Goal: Information Seeking & Learning: Learn about a topic

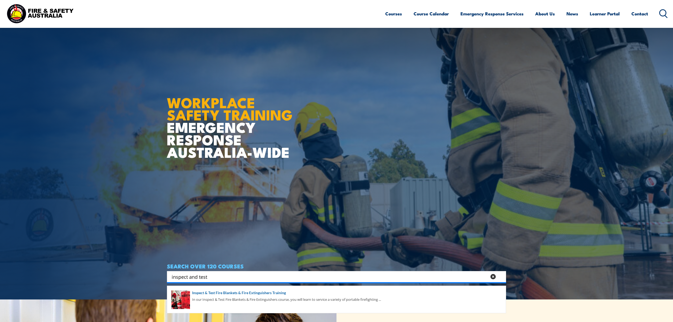
scroll to position [35, 0]
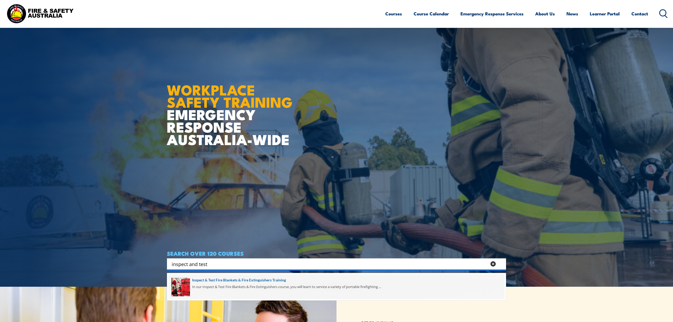
type input "inspect and test"
click at [250, 286] on span at bounding box center [336, 286] width 336 height 25
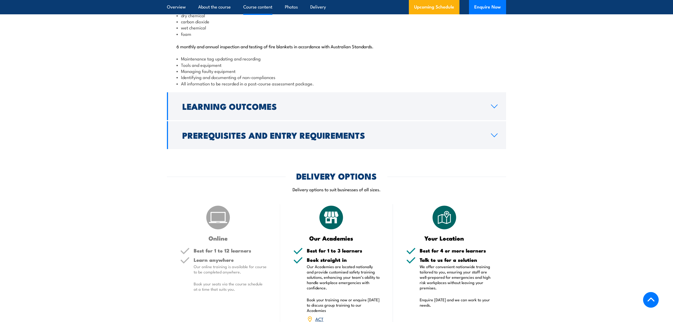
scroll to position [636, 0]
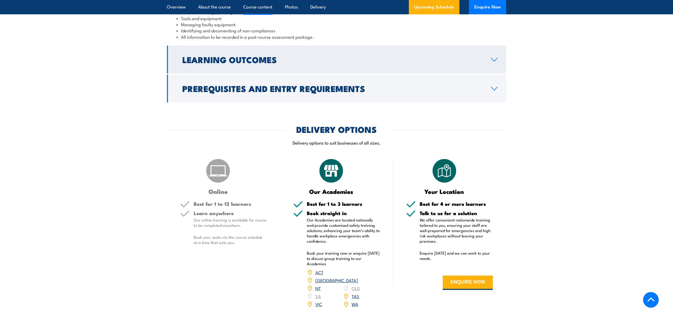
click at [257, 63] on h2 "Learning Outcomes" at bounding box center [332, 59] width 300 height 7
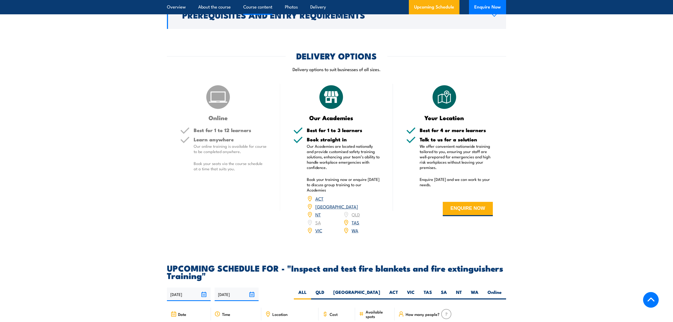
scroll to position [592, 0]
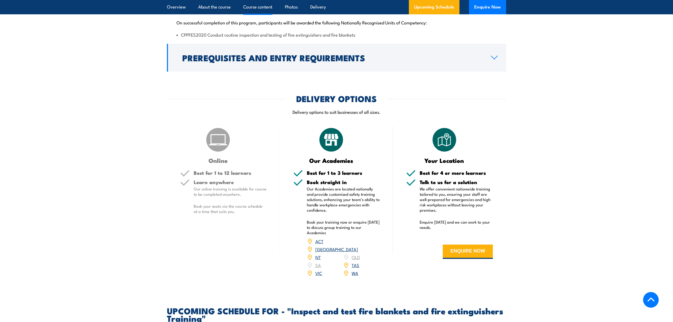
click at [257, 61] on h2 "Prerequisites and Entry Requirements" at bounding box center [332, 57] width 300 height 7
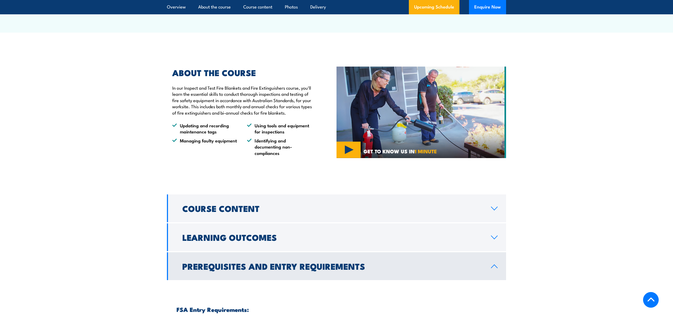
scroll to position [345, 0]
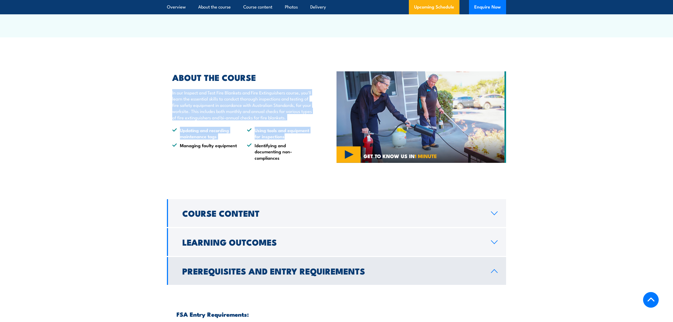
drag, startPoint x: 171, startPoint y: 104, endPoint x: 305, endPoint y: 158, distance: 144.7
click at [305, 158] on div "ABOUT THE COURSE In our Inspect and Test Fire Blankets and Fire Extinguishers c…" at bounding box center [239, 116] width 145 height 87
click at [305, 139] on li "Using tools and equipment for inspections" at bounding box center [279, 133] width 65 height 12
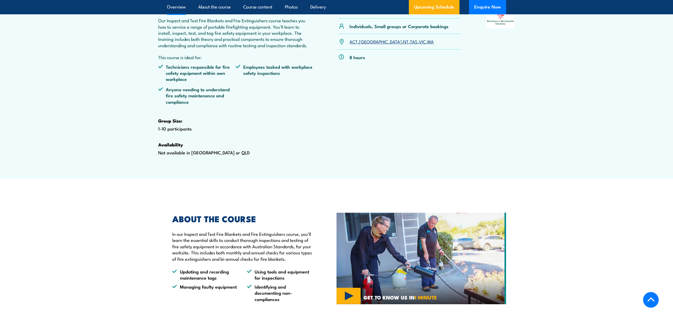
scroll to position [168, 0]
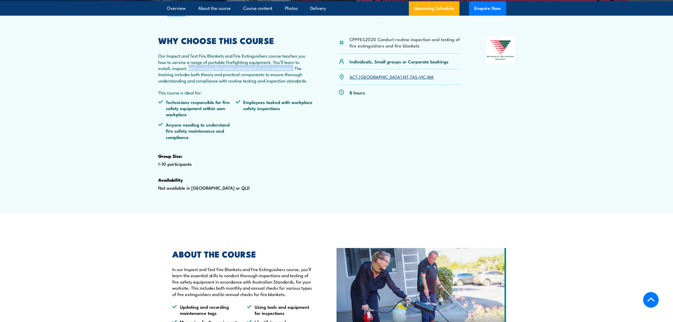
drag, startPoint x: 293, startPoint y: 80, endPoint x: 188, endPoint y: 80, distance: 104.9
click at [188, 80] on p "Our Inspect and Test Fire Blankets and Fire Extinguishers course teaches you ho…" at bounding box center [235, 67] width 155 height 31
click at [269, 83] on p "Our Inspect and Test Fire Blankets and Fire Extinguishers course teaches you ho…" at bounding box center [235, 67] width 155 height 31
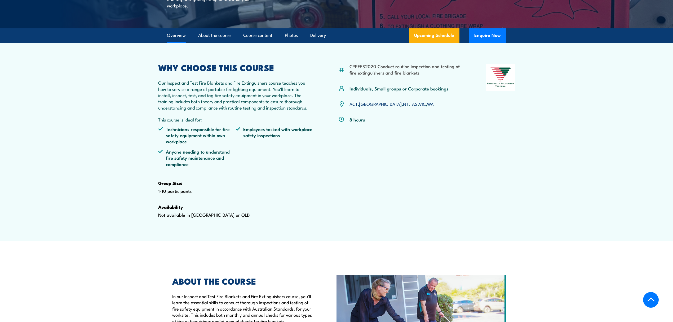
scroll to position [141, 0]
drag, startPoint x: 452, startPoint y: 100, endPoint x: 350, endPoint y: 101, distance: 102.0
click at [350, 96] on div "Individuals, Small groups or Corporate bookings" at bounding box center [400, 88] width 122 height 15
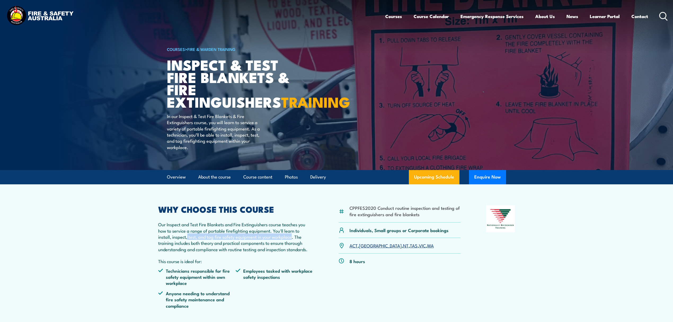
drag, startPoint x: 292, startPoint y: 248, endPoint x: 188, endPoint y: 248, distance: 104.1
click at [188, 248] on p "Our Inspect and Test Fire Blankets and Fire Extinguishers course teaches you ho…" at bounding box center [235, 236] width 155 height 31
click at [228, 251] on p "Our Inspect and Test Fire Blankets and Fire Extinguishers course teaches you ho…" at bounding box center [235, 236] width 155 height 31
drag, startPoint x: 291, startPoint y: 250, endPoint x: 199, endPoint y: 250, distance: 91.9
click at [199, 250] on p "Our Inspect and Test Fire Blankets and Fire Extinguishers course teaches you ho…" at bounding box center [235, 236] width 155 height 31
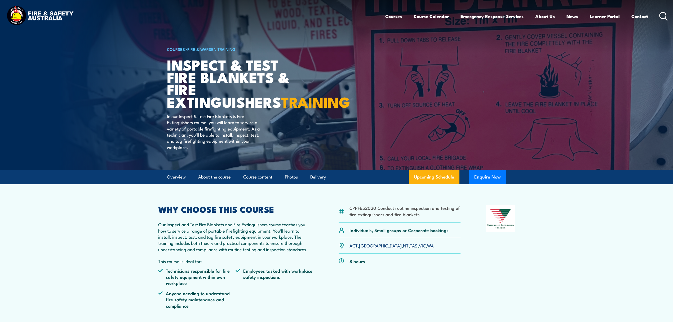
click at [234, 265] on div "WHY CHOOSE THIS COURSE Our Inspect and Test Fire Blankets and Fire Extinguisher…" at bounding box center [235, 290] width 155 height 171
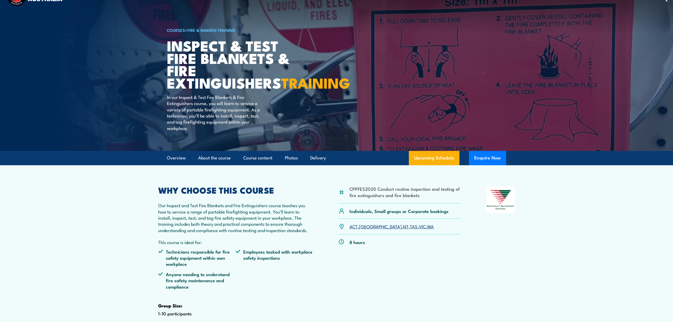
scroll to position [35, 0]
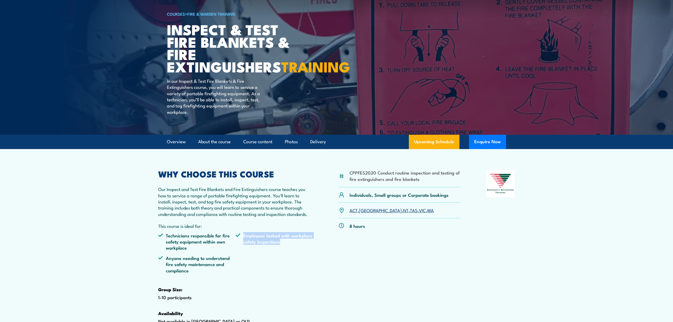
drag, startPoint x: 283, startPoint y: 253, endPoint x: 244, endPoint y: 250, distance: 39.4
click at [244, 250] on li "Employees tasked with workplace safety inspections" at bounding box center [273, 241] width 77 height 19
click at [317, 262] on div "CPPFES2020 Conduct routine inspection and testing of fire extinguishers and fir…" at bounding box center [336, 255] width 357 height 171
drag, startPoint x: 372, startPoint y: 239, endPoint x: 429, endPoint y: 239, distance: 57.5
click at [429, 233] on div "8 hours" at bounding box center [400, 225] width 122 height 15
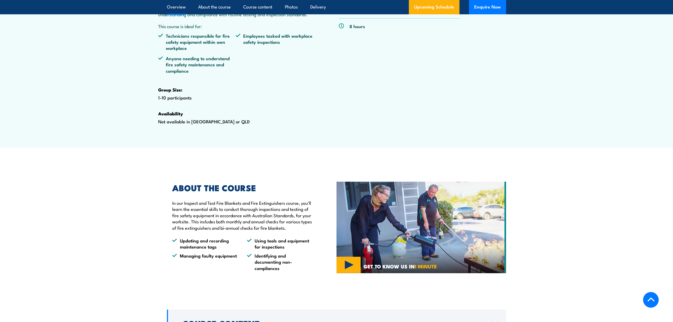
scroll to position [212, 0]
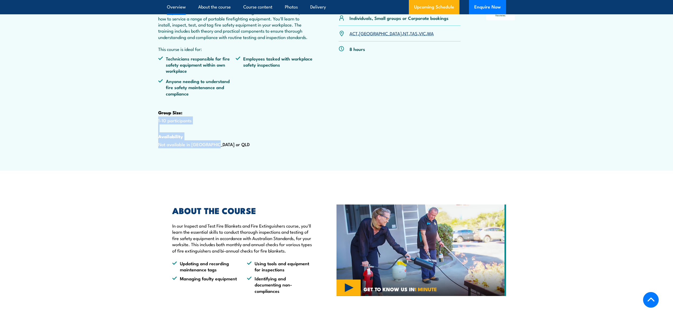
drag, startPoint x: 193, startPoint y: 134, endPoint x: 233, endPoint y: 153, distance: 43.7
click at [233, 153] on div "WHY CHOOSE THIS COURSE Our Inspect and Test Fire Blankets and Fire Extinguisher…" at bounding box center [235, 78] width 155 height 171
drag, startPoint x: 227, startPoint y: 158, endPoint x: 153, endPoint y: 151, distance: 74.5
click at [153, 151] on article "CPPFES2020 Conduct routine inspection and testing of fire extinguishers and fir…" at bounding box center [336, 71] width 371 height 198
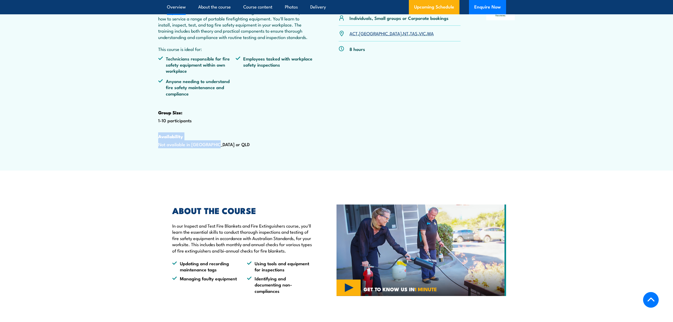
drag, startPoint x: 156, startPoint y: 133, endPoint x: 196, endPoint y: 133, distance: 40.3
click at [196, 133] on article "CPPFES2020 Conduct routine inspection and testing of fire extinguishers and fir…" at bounding box center [336, 71] width 371 height 198
click at [196, 133] on div "WHY CHOOSE THIS COURSE Our Inspect and Test Fire Blankets and Fire Extinguisher…" at bounding box center [235, 78] width 155 height 171
drag, startPoint x: 199, startPoint y: 128, endPoint x: 191, endPoint y: 136, distance: 10.9
click at [191, 136] on div "WHY CHOOSE THIS COURSE Our Inspect and Test Fire Blankets and Fire Extinguisher…" at bounding box center [235, 78] width 155 height 171
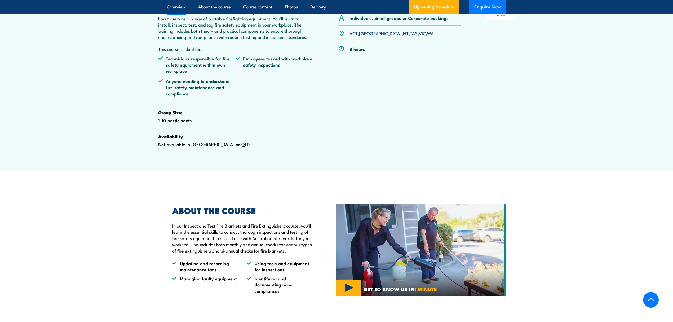
click at [191, 136] on div "WHY CHOOSE THIS COURSE Our Inspect and Test Fire Blankets and Fire Extinguisher…" at bounding box center [235, 78] width 155 height 171
drag, startPoint x: 214, startPoint y: 159, endPoint x: 155, endPoint y: 161, distance: 59.1
click at [155, 161] on article "CPPFES2020 Conduct routine inspection and testing of fire extinguishers and fir…" at bounding box center [336, 71] width 371 height 198
drag, startPoint x: 219, startPoint y: 156, endPoint x: 159, endPoint y: 161, distance: 60.0
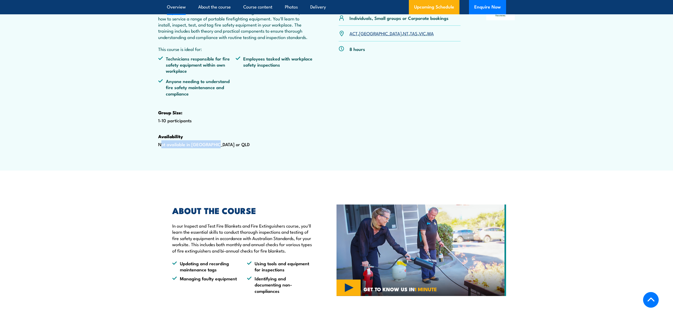
click at [159, 161] on div "WHY CHOOSE THIS COURSE Our Inspect and Test Fire Blankets and Fire Extinguisher…" at bounding box center [235, 78] width 155 height 171
drag, startPoint x: 158, startPoint y: 158, endPoint x: 220, endPoint y: 163, distance: 61.6
click at [220, 163] on div "WHY CHOOSE THIS COURSE Our Inspect and Test Fire Blankets and Fire Extinguisher…" at bounding box center [235, 78] width 155 height 171
click at [219, 159] on div "WHY CHOOSE THIS COURSE Our Inspect and Test Fire Blankets and Fire Extinguisher…" at bounding box center [235, 78] width 155 height 171
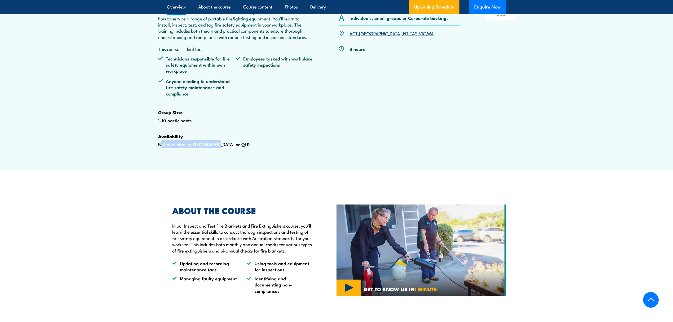
drag, startPoint x: 219, startPoint y: 159, endPoint x: 152, endPoint y: 159, distance: 67.8
click at [152, 159] on article "CPPFES2020 Conduct routine inspection and testing of fire extinguishers and fir…" at bounding box center [336, 71] width 371 height 198
drag, startPoint x: 367, startPoint y: 64, endPoint x: 348, endPoint y: 67, distance: 19.6
click at [348, 56] on div "8 hours" at bounding box center [400, 48] width 122 height 15
click at [243, 115] on div "WHY CHOOSE THIS COURSE Our Inspect and Test Fire Blankets and Fire Extinguisher…" at bounding box center [235, 78] width 155 height 171
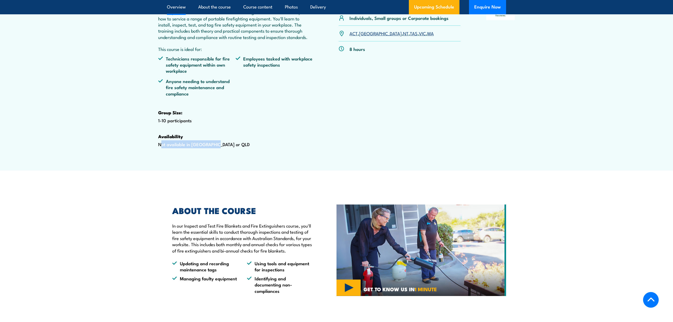
drag, startPoint x: 222, startPoint y: 154, endPoint x: 158, endPoint y: 158, distance: 64.2
click at [158, 158] on div "WHY CHOOSE THIS COURSE Our Inspect and Test Fire Blankets and Fire Extinguisher…" at bounding box center [235, 78] width 155 height 171
click at [215, 162] on div "WHY CHOOSE THIS COURSE Our Inspect and Test Fire Blankets and Fire Extinguisher…" at bounding box center [235, 78] width 155 height 171
drag, startPoint x: 218, startPoint y: 159, endPoint x: 152, endPoint y: 159, distance: 66.7
click at [152, 159] on article "CPPFES2020 Conduct routine inspection and testing of fire extinguishers and fir…" at bounding box center [336, 71] width 371 height 198
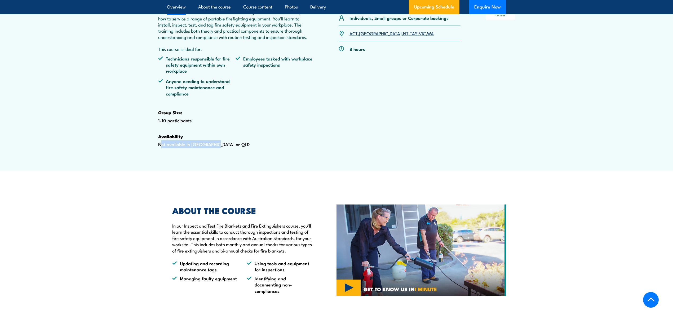
click at [152, 159] on article "CPPFES2020 Conduct routine inspection and testing of fire extinguishers and fir…" at bounding box center [336, 71] width 371 height 198
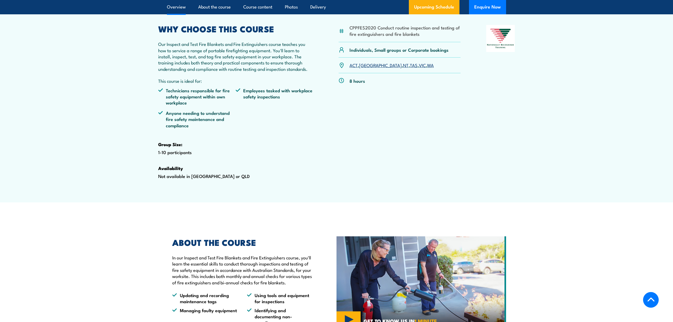
scroll to position [176, 0]
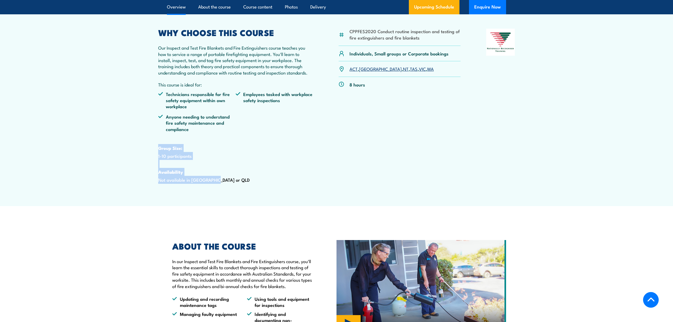
drag, startPoint x: 214, startPoint y: 191, endPoint x: 155, endPoint y: 163, distance: 65.0
click at [155, 163] on article "CPPFES2020 Conduct routine inspection and testing of fire extinguishers and fir…" at bounding box center [336, 107] width 371 height 198
drag, startPoint x: 213, startPoint y: 192, endPoint x: 148, endPoint y: 161, distance: 72.5
click at [148, 161] on section "CPPFES2020 Conduct routine inspection and testing of fire extinguishers and fir…" at bounding box center [336, 107] width 673 height 198
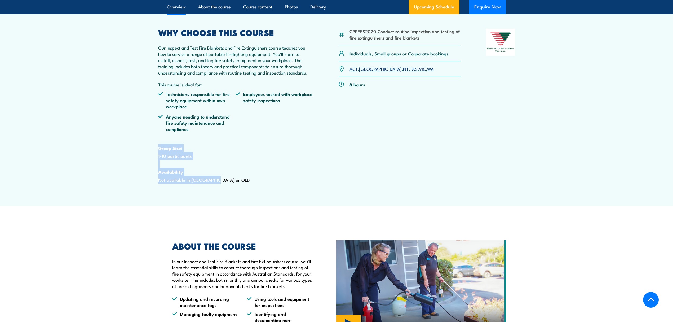
click at [147, 182] on section "CPPFES2020 Conduct routine inspection and testing of fire extinguishers and fir…" at bounding box center [336, 107] width 673 height 198
click at [212, 192] on div "WHY CHOOSE THIS COURSE Our Inspect and Test Fire Blankets and Fire Extinguisher…" at bounding box center [235, 114] width 155 height 171
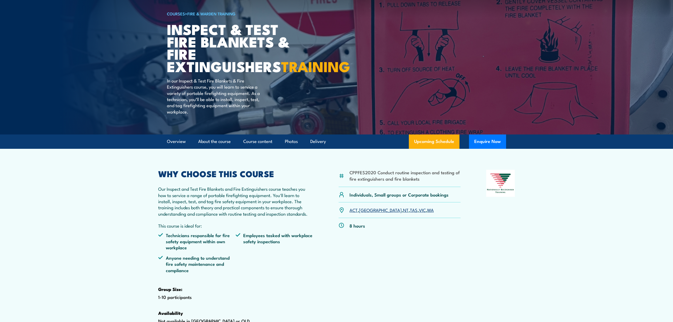
scroll to position [0, 0]
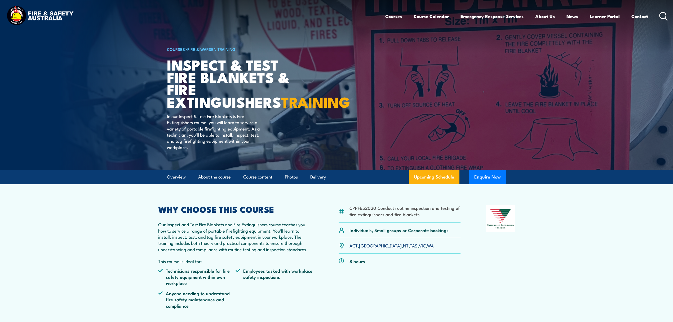
click at [660, 16] on icon at bounding box center [663, 16] width 8 height 9
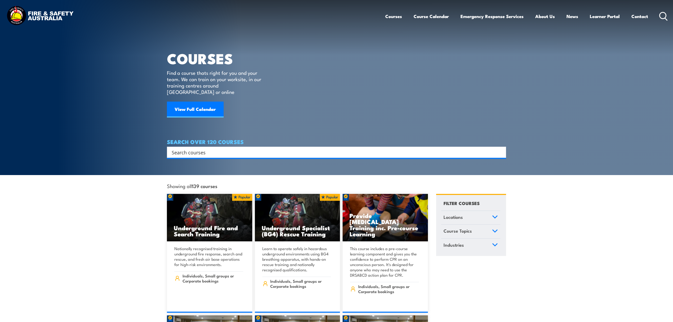
click at [215, 148] on input "Search input" at bounding box center [333, 152] width 323 height 8
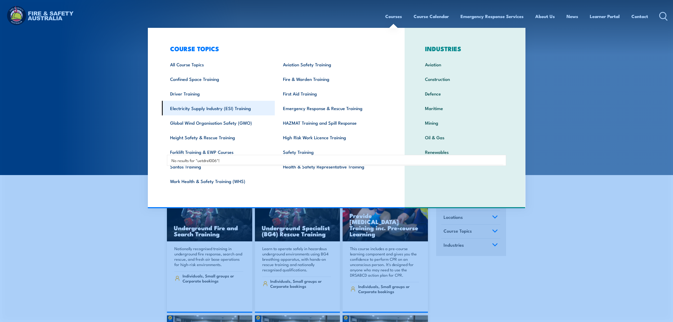
type input "uetdrel006"
click at [231, 112] on link "Electricity Supply Industry (ESI) Training" at bounding box center [218, 108] width 113 height 15
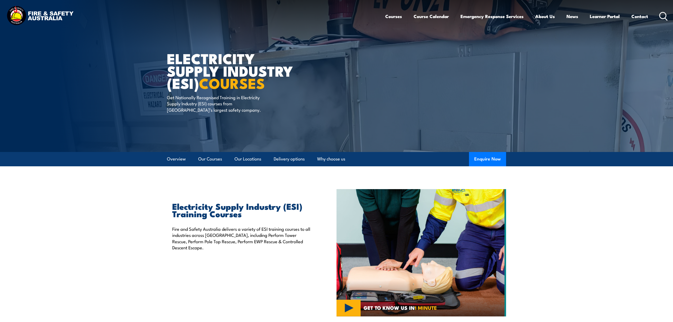
click at [663, 14] on icon at bounding box center [663, 16] width 8 height 9
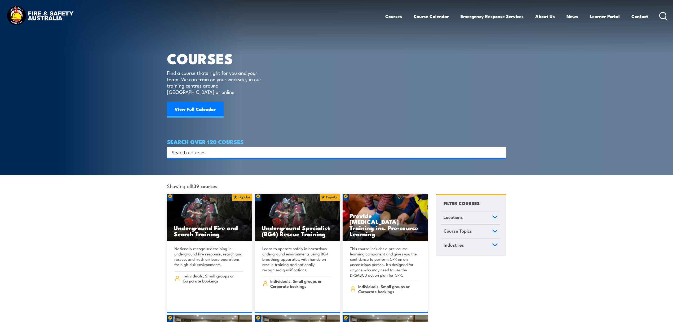
click at [219, 139] on h4 "SEARCH OVER 120 COURSES" at bounding box center [336, 142] width 339 height 6
click at [220, 148] on input "Search input" at bounding box center [333, 152] width 323 height 8
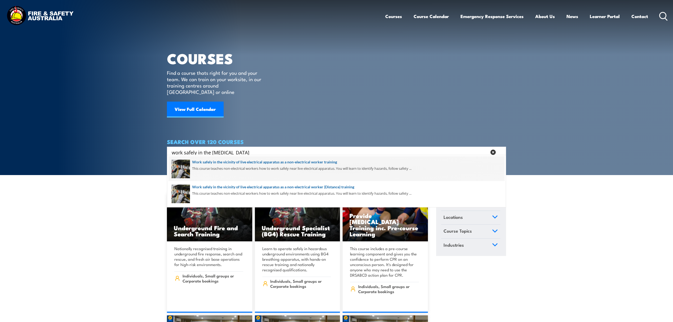
type input "work safely in the vicin"
click at [271, 168] on span at bounding box center [336, 168] width 336 height 25
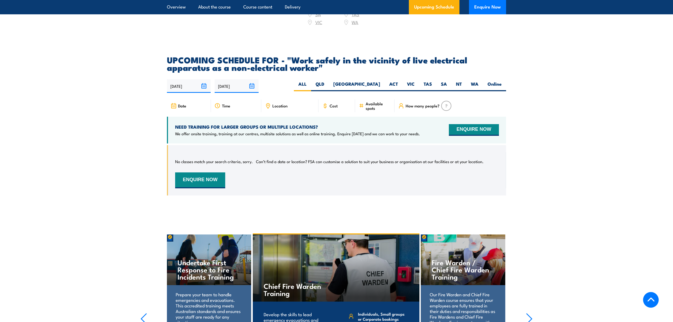
scroll to position [812, 0]
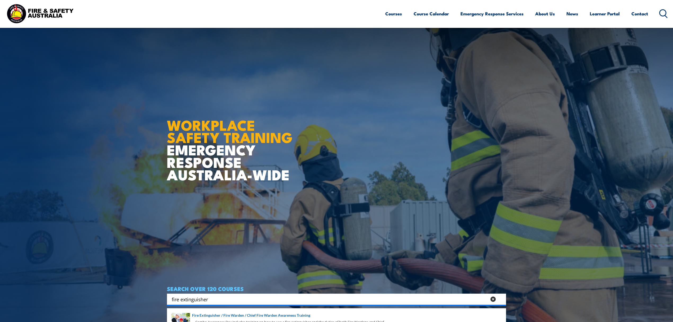
scroll to position [141, 0]
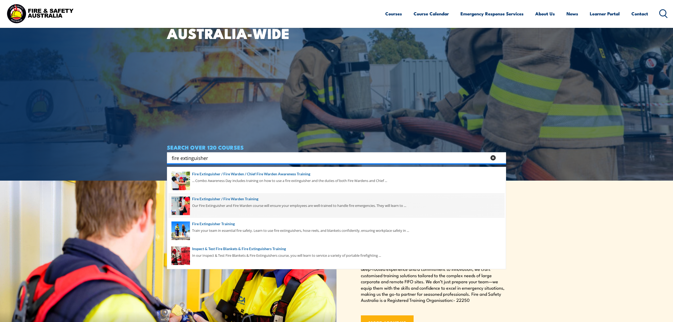
type input "fire extinguisher"
click at [240, 203] on span at bounding box center [336, 205] width 336 height 25
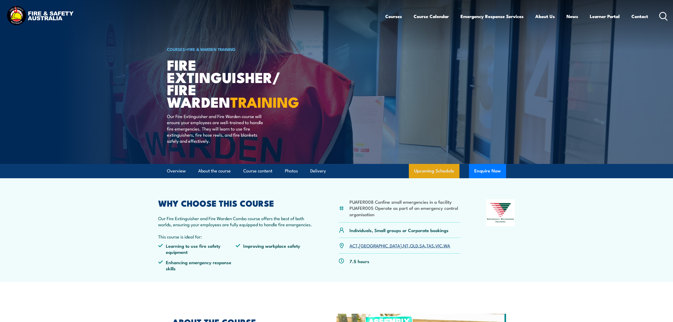
click at [420, 173] on link "Upcoming Schedule" at bounding box center [434, 171] width 51 height 14
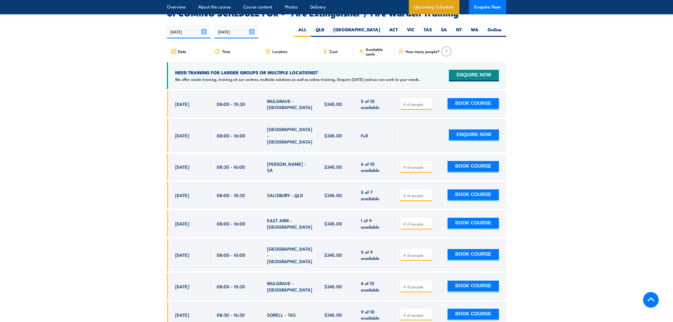
scroll to position [869, 0]
